Goal: Task Accomplishment & Management: Complete application form

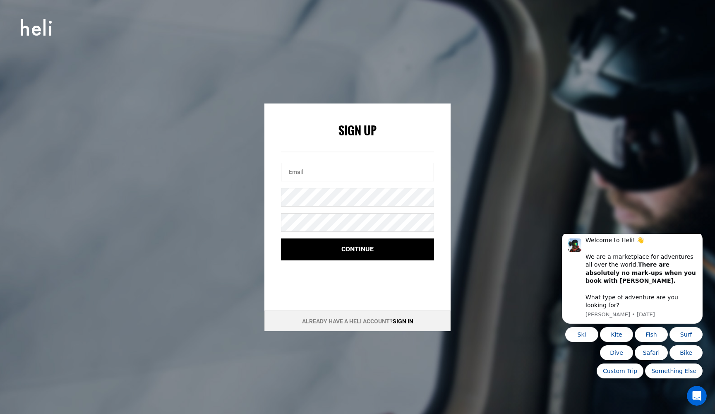
click at [309, 172] on input "email" at bounding box center [357, 172] width 153 height 19
type input "[PERSON_NAME][EMAIL_ADDRESS][DOMAIN_NAME]"
click at [225, 257] on div "Sign Up [PERSON_NAME][EMAIL_ADDRESS][DOMAIN_NAME] Continue Already have a Heli …" at bounding box center [357, 216] width 372 height 227
click at [352, 335] on button "Ski" at bounding box center [581, 334] width 33 height 15
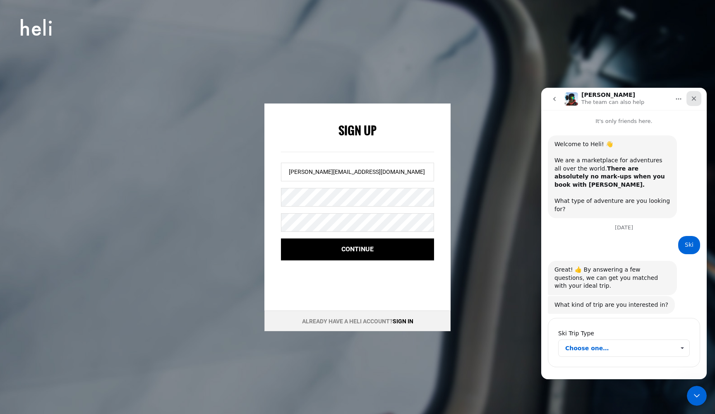
click at [352, 98] on icon "Close" at bounding box center [693, 98] width 7 height 7
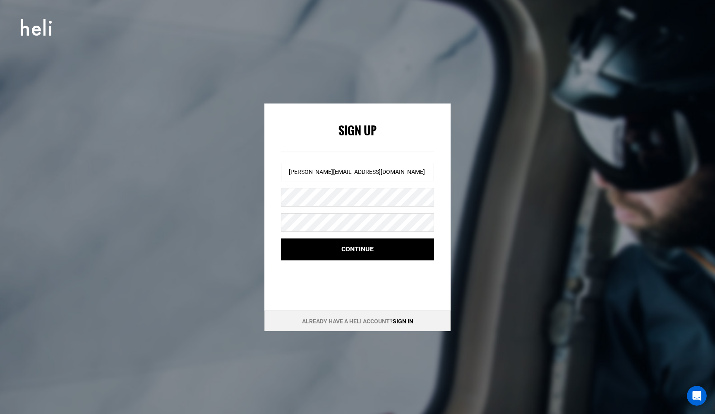
scroll to position [1, 0]
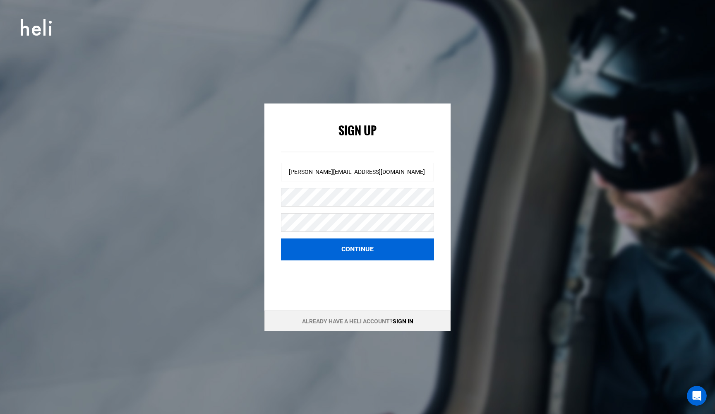
click at [352, 251] on button "Continue" at bounding box center [357, 249] width 153 height 22
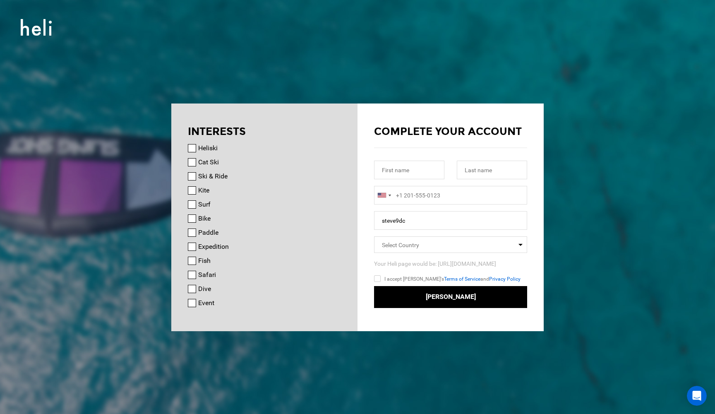
click at [192, 148] on input "Heliski" at bounding box center [192, 148] width 8 height 8
checkbox input "true"
click at [192, 164] on input "Cat Ski" at bounding box center [192, 162] width 8 height 8
checkbox input "true"
click at [191, 218] on input "Bike" at bounding box center [192, 218] width 8 height 8
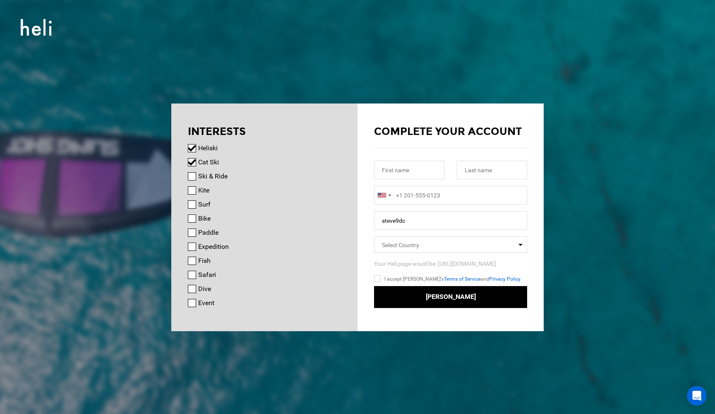
checkbox input "true"
click at [191, 290] on input "Dive" at bounding box center [192, 289] width 8 height 8
checkbox input "true"
type input "[PERSON_NAME]"
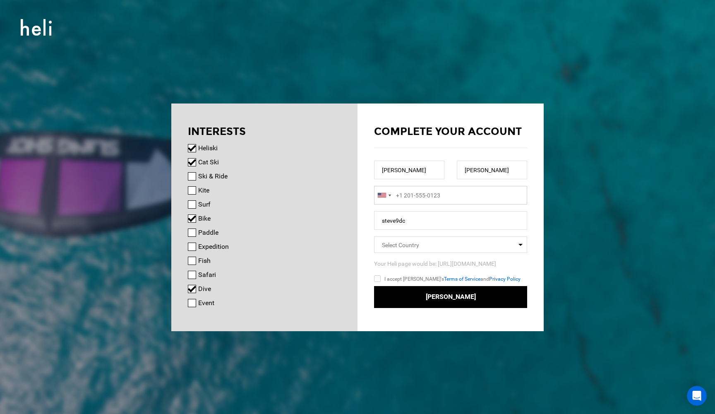
type input "+1"
click at [352, 195] on div at bounding box center [383, 195] width 19 height 18
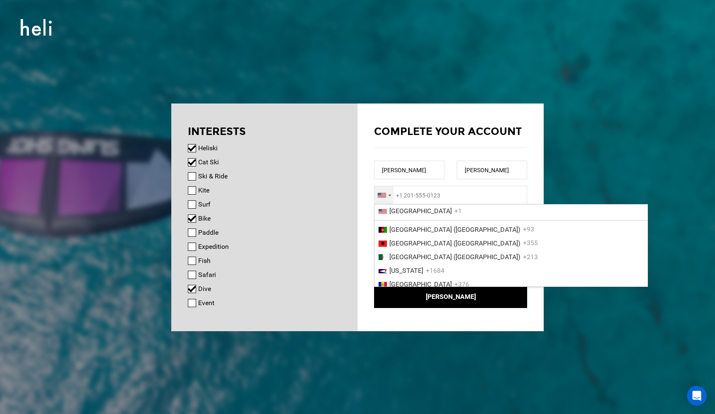
scroll to position [445, 0]
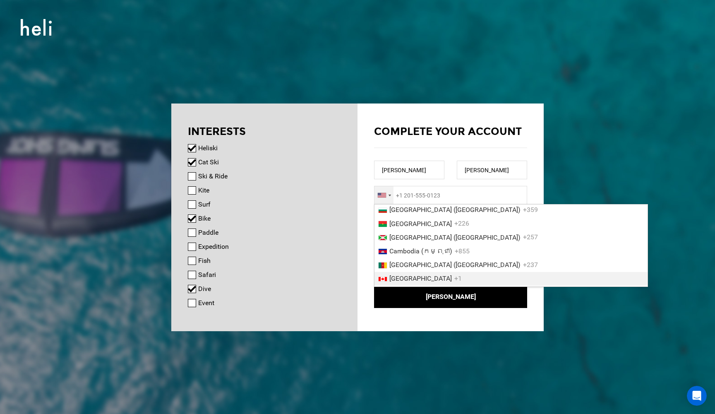
click at [352, 274] on span "[GEOGRAPHIC_DATA]" at bounding box center [420, 278] width 62 height 8
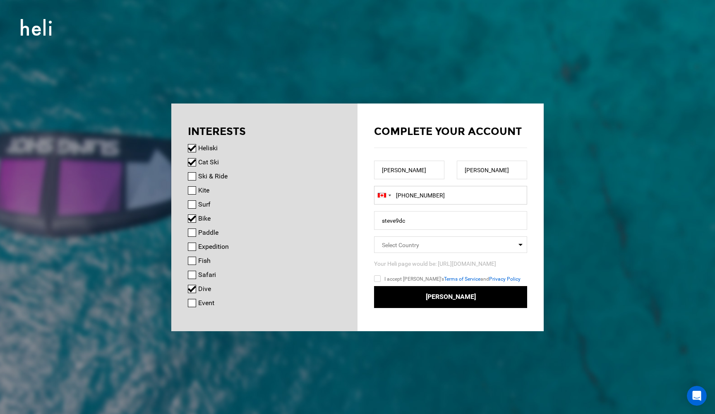
type input "[PHONE_NUMBER]"
click at [352, 221] on input "steve9dc" at bounding box center [450, 220] width 153 height 19
type input "s"
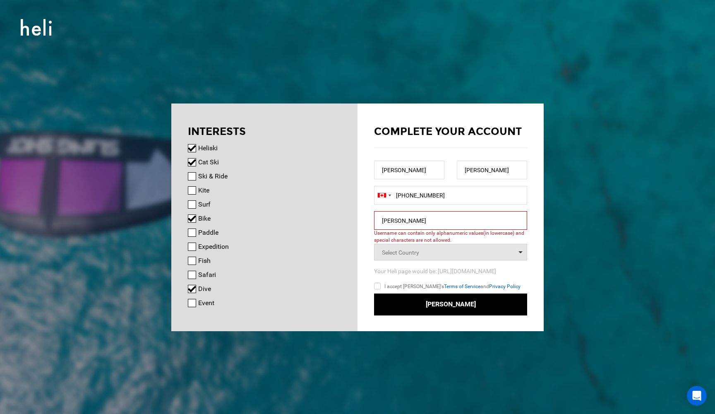
click at [352, 251] on span "Select Country" at bounding box center [450, 252] width 153 height 17
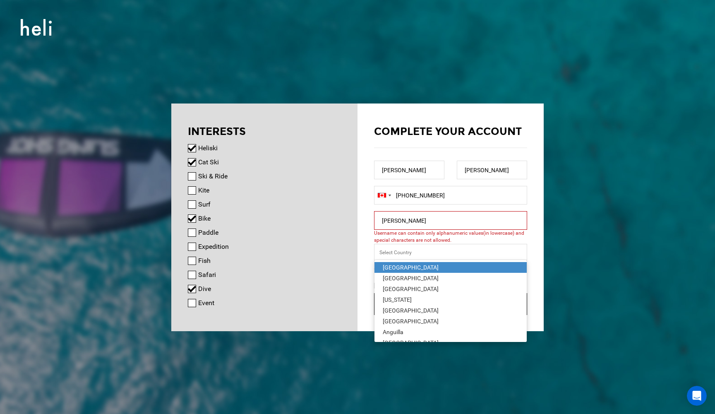
click at [352, 222] on input "[PERSON_NAME]" at bounding box center [450, 220] width 153 height 19
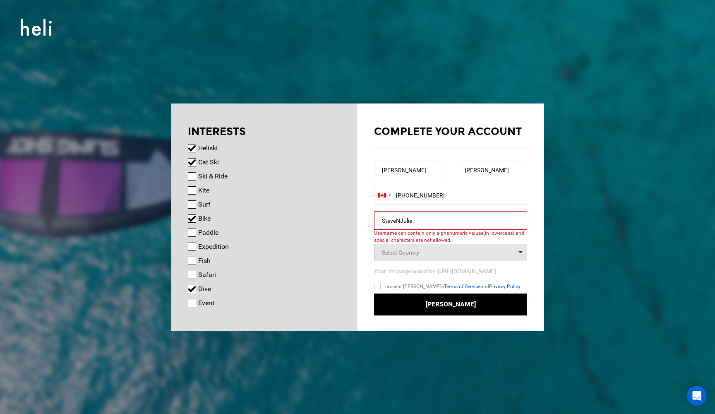
type input "SteveNJulie"
click at [352, 253] on span "Select Country" at bounding box center [450, 252] width 153 height 17
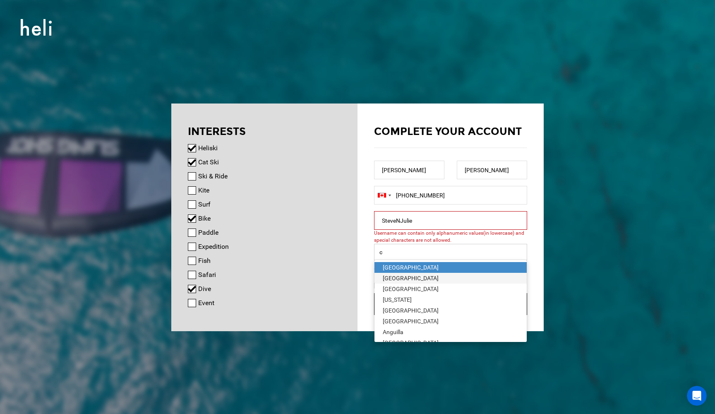
type input "ca"
click at [352, 310] on div "[GEOGRAPHIC_DATA]" at bounding box center [451, 310] width 136 height 8
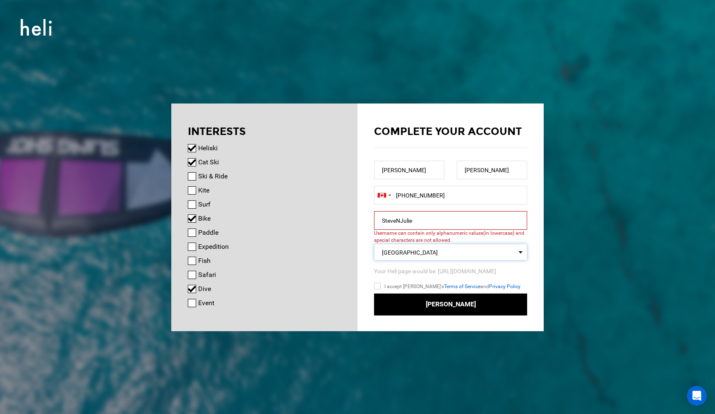
click at [352, 226] on input "SteveNJulie" at bounding box center [450, 220] width 153 height 19
click at [352, 220] on input "SteveNJulie" at bounding box center [450, 220] width 153 height 19
click at [352, 223] on input "steveNJulie" at bounding box center [450, 220] width 153 height 19
click at [352, 222] on input "stevenJulie" at bounding box center [450, 220] width 153 height 19
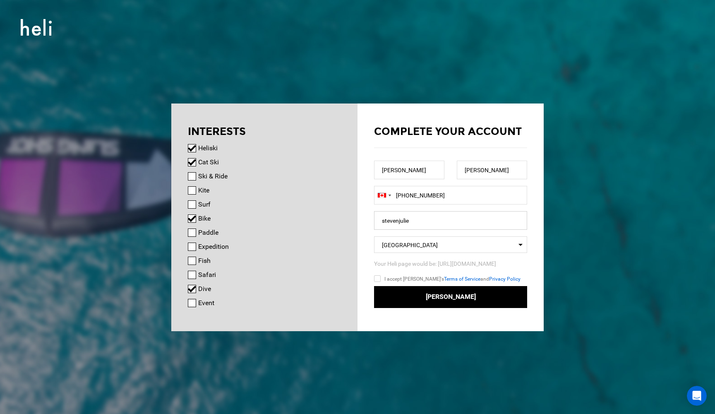
click at [352, 222] on input "stevenjulie" at bounding box center [450, 220] width 153 height 19
type input "steveandjulie"
click at [352, 277] on input "I accept [PERSON_NAME]'s Terms of Service and Privacy Policy" at bounding box center [389, 280] width 31 height 12
checkbox input "true"
click at [192, 177] on input "Ski & Ride" at bounding box center [192, 176] width 8 height 8
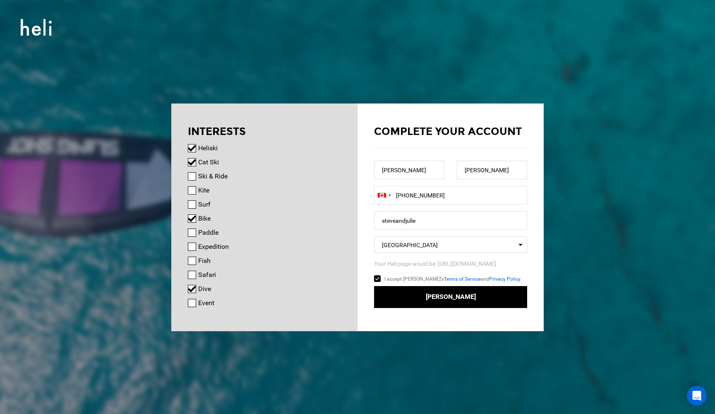
checkbox input "true"
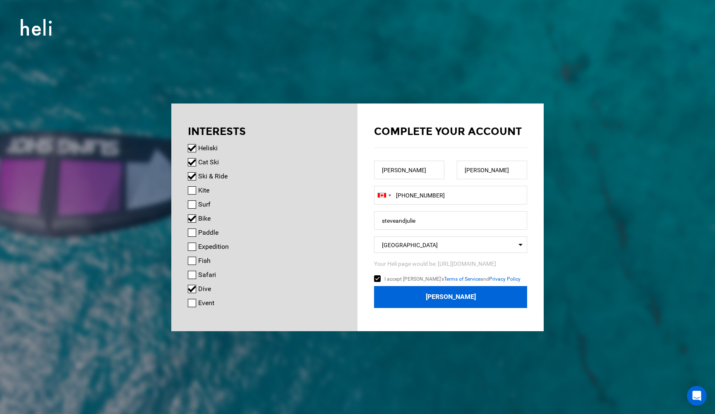
click at [352, 296] on button "[PERSON_NAME]" at bounding box center [450, 297] width 153 height 22
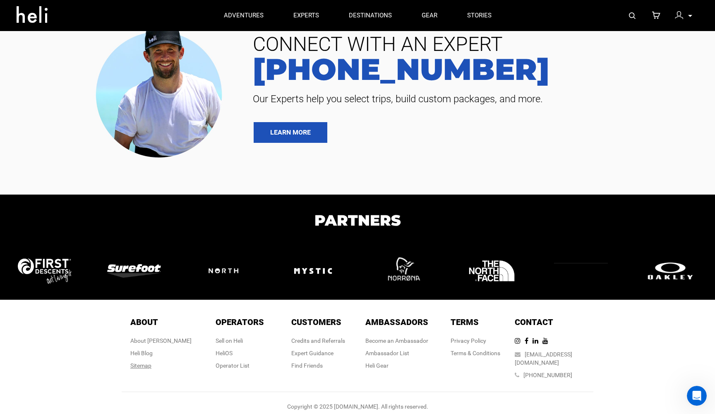
scroll to position [2006, 0]
